Goal: Information Seeking & Learning: Learn about a topic

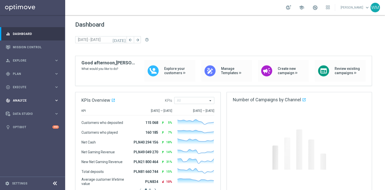
click at [24, 100] on span "Analyze" at bounding box center [33, 100] width 41 height 3
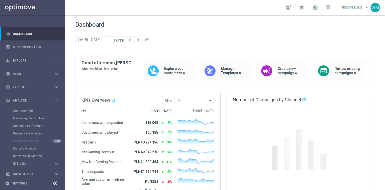
click at [24, 108] on div "Customer 360" at bounding box center [39, 111] width 52 height 8
click at [23, 109] on link "Customer 360" at bounding box center [32, 111] width 39 height 4
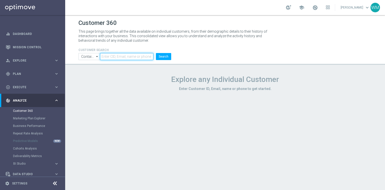
click at [116, 56] on input "text" at bounding box center [126, 56] width 53 height 7
paste input "1095678"
type input "1095678"
click at [175, 54] on div "CUSTOMER SEARCH Contains Contains arrow_drop_down Show Selected 0 of NaN Contai…" at bounding box center [125, 52] width 100 height 16
click at [168, 58] on button "Search" at bounding box center [163, 56] width 15 height 7
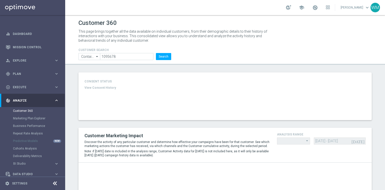
type input "Last 30 days"
type input "Deposit Amount"
type input "Last 30 days"
drag, startPoint x: 156, startPoint y: 39, endPoint x: 80, endPoint y: 23, distance: 76.9
click at [80, 23] on div "Customer 360 This page brings together all the data available on individual cus…" at bounding box center [225, 39] width 301 height 42
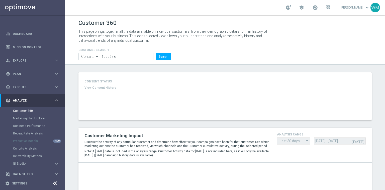
click at [80, 23] on h1 "Customer 360" at bounding box center [225, 22] width 293 height 7
drag, startPoint x: 78, startPoint y: 23, endPoint x: 168, endPoint y: 45, distance: 92.2
click at [168, 45] on div "Customer 360 This page brings together all the data available on individual cus…" at bounding box center [225, 39] width 301 height 42
click at [168, 45] on div "CUSTOMER SEARCH Contains Contains arrow_drop_down Show Selected 0 of NaN Contai…" at bounding box center [125, 52] width 100 height 16
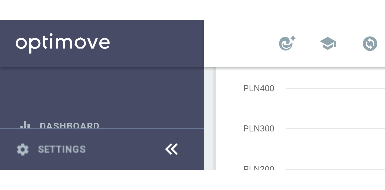
scroll to position [1504, 0]
